Goal: Navigation & Orientation: Go to known website

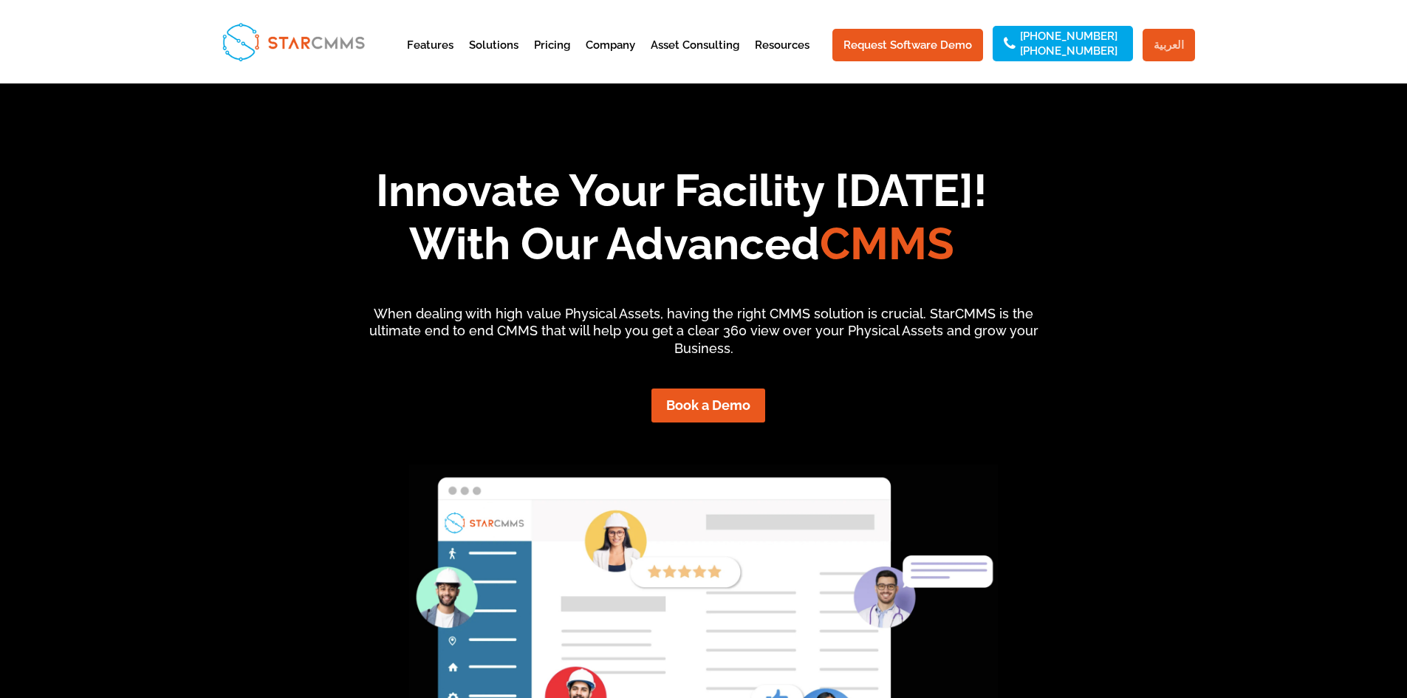
click at [1170, 44] on link "العربية" at bounding box center [1168, 45] width 52 height 32
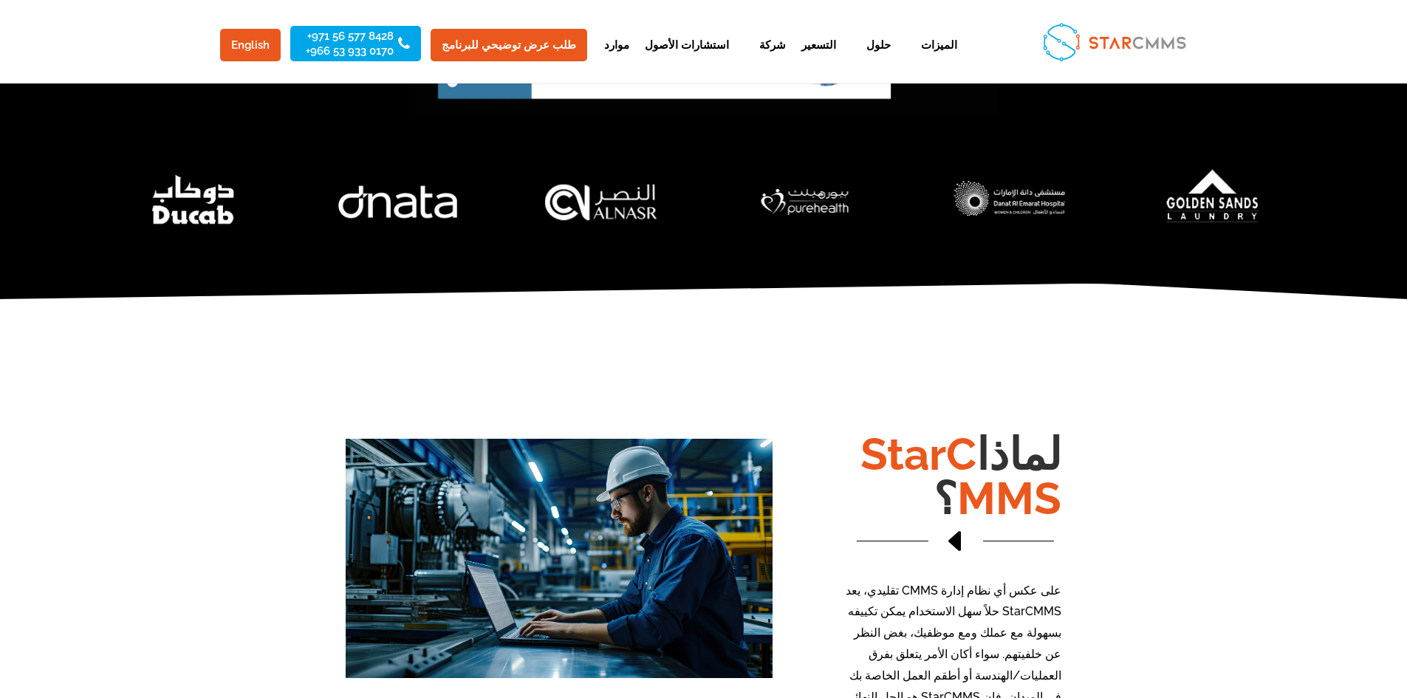
scroll to position [738, 0]
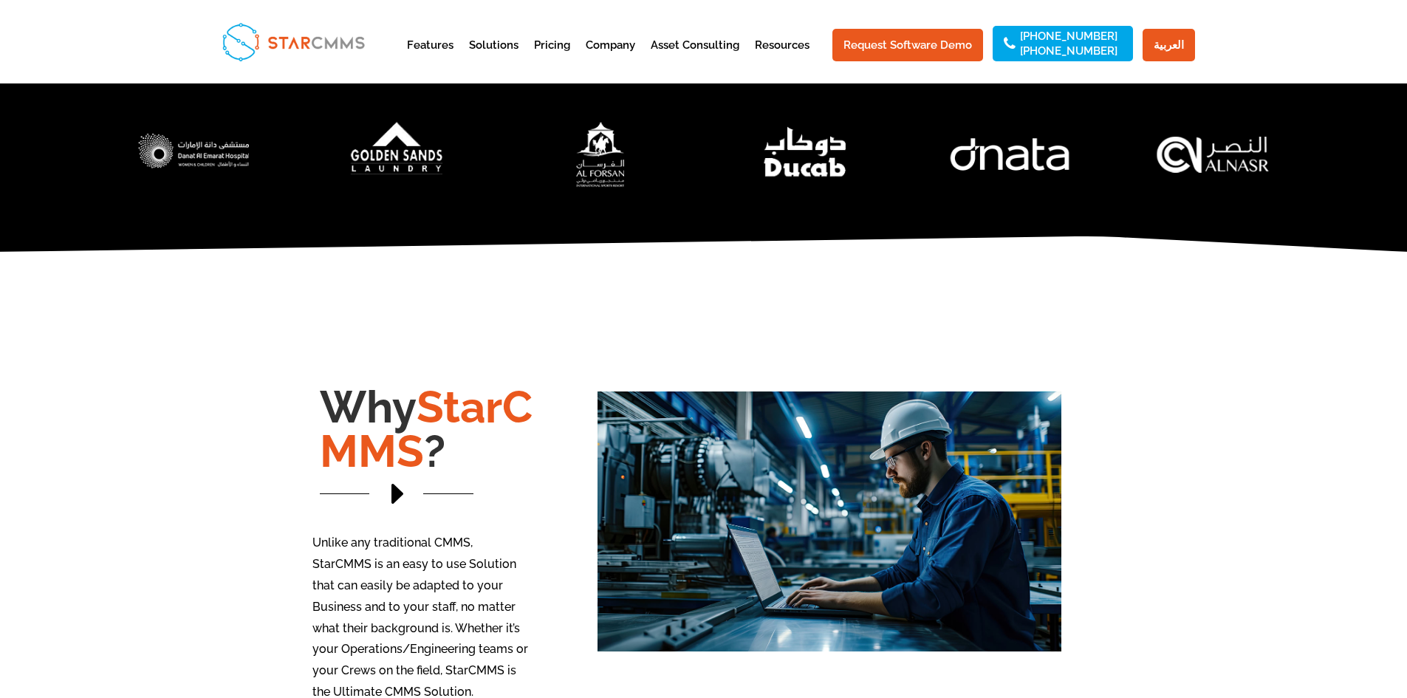
scroll to position [812, 0]
